Goal: Task Accomplishment & Management: Use online tool/utility

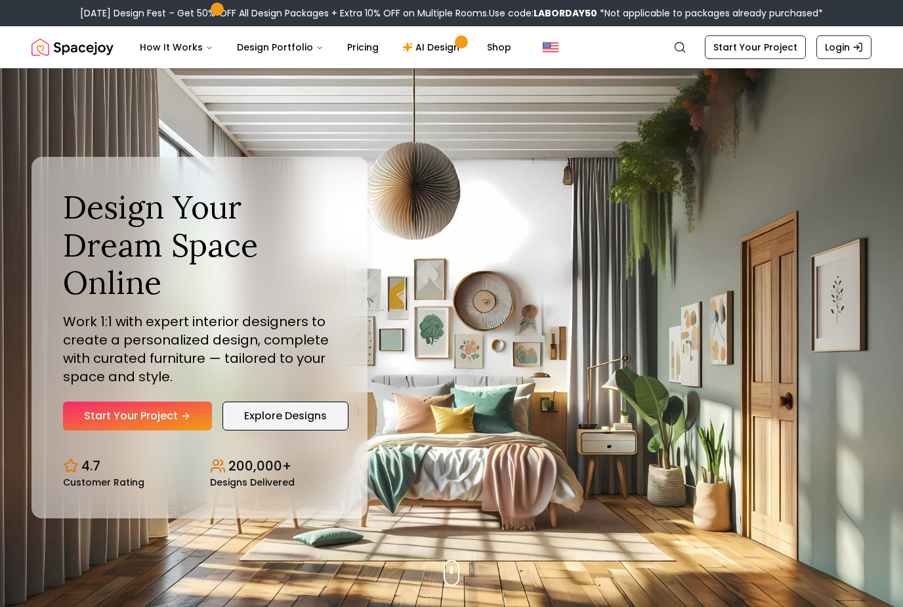
click at [312, 430] on link "Explore Designs" at bounding box center [285, 415] width 126 height 29
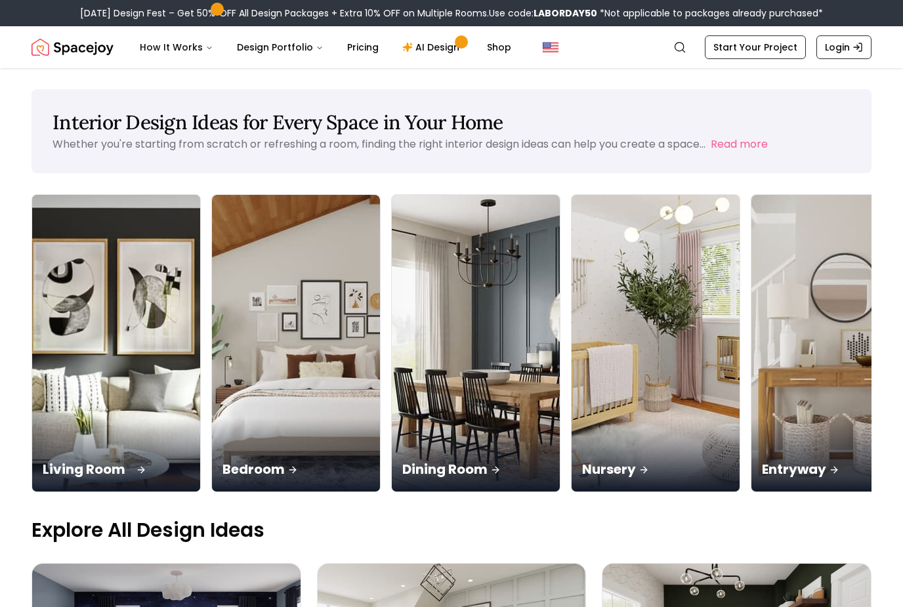
click at [110, 299] on img at bounding box center [116, 344] width 176 height 312
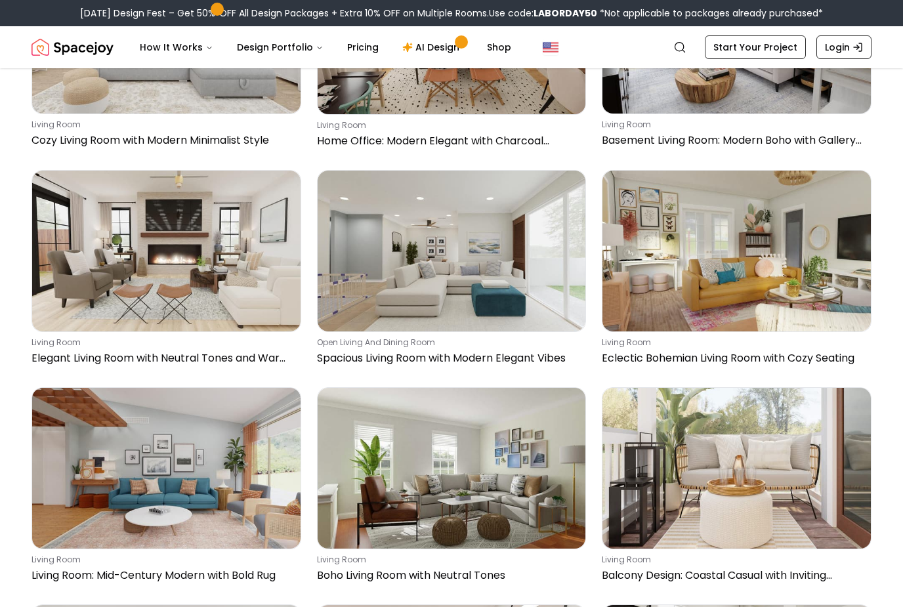
scroll to position [2404, 0]
click at [445, 54] on link "AI Design" at bounding box center [433, 47] width 82 height 26
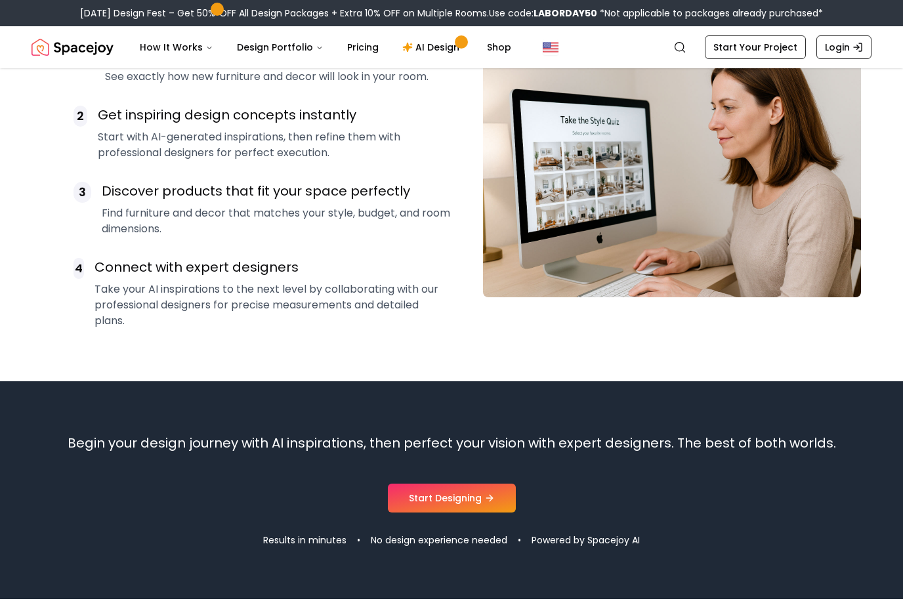
scroll to position [961, 0]
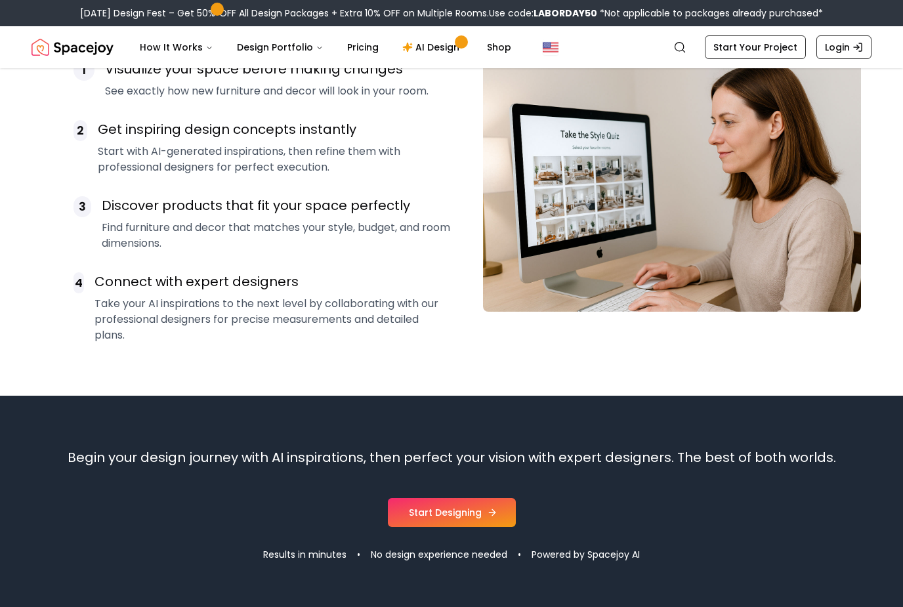
click at [425, 511] on link "Start Designing" at bounding box center [452, 512] width 128 height 29
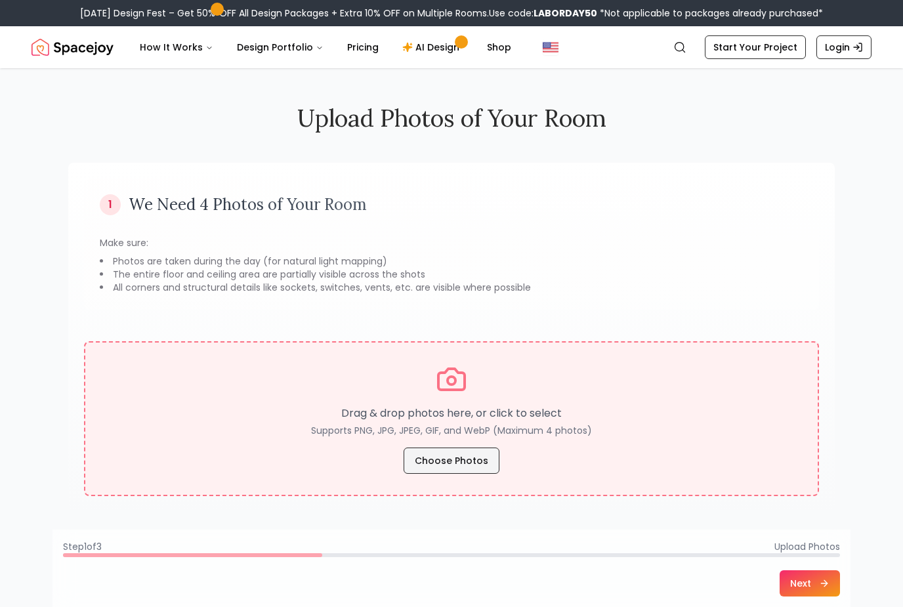
click at [468, 457] on button "Choose Photos" at bounding box center [451, 460] width 96 height 26
